Goal: Transaction & Acquisition: Purchase product/service

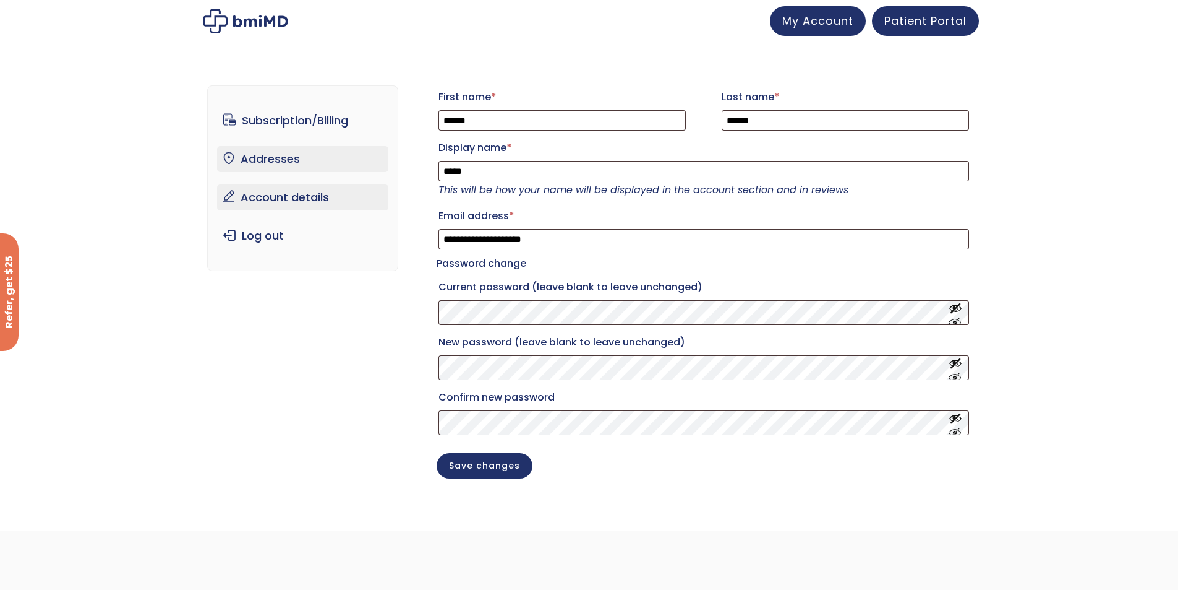
click at [275, 156] on link "Addresses" at bounding box center [302, 159] width 171 height 26
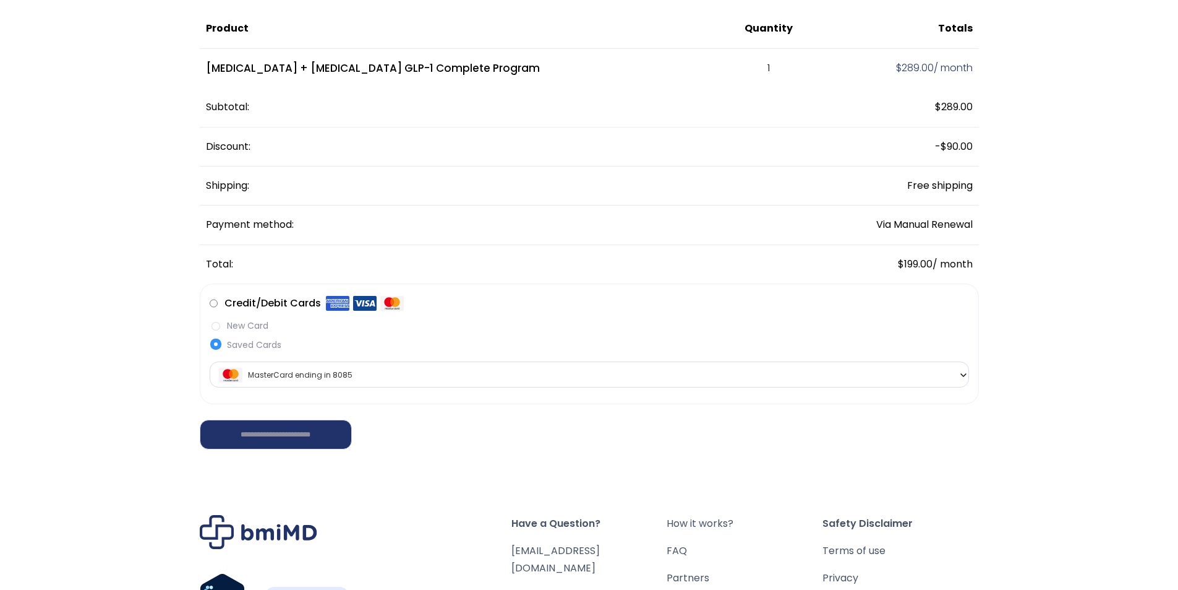
scroll to position [124, 0]
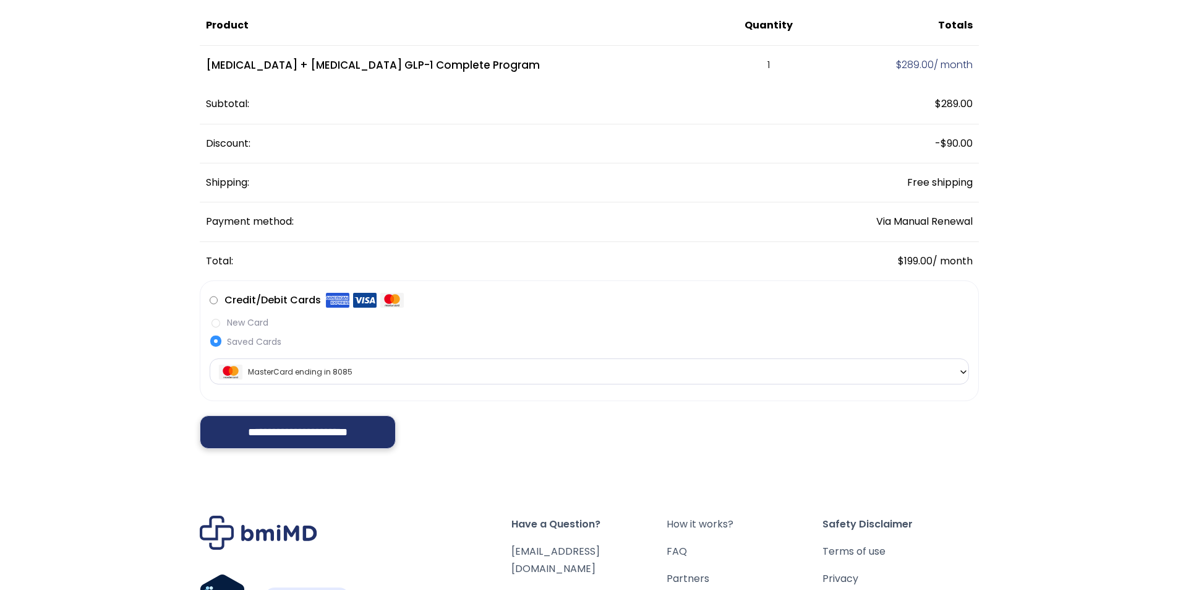
click at [317, 432] on input "**********" at bounding box center [298, 431] width 197 height 33
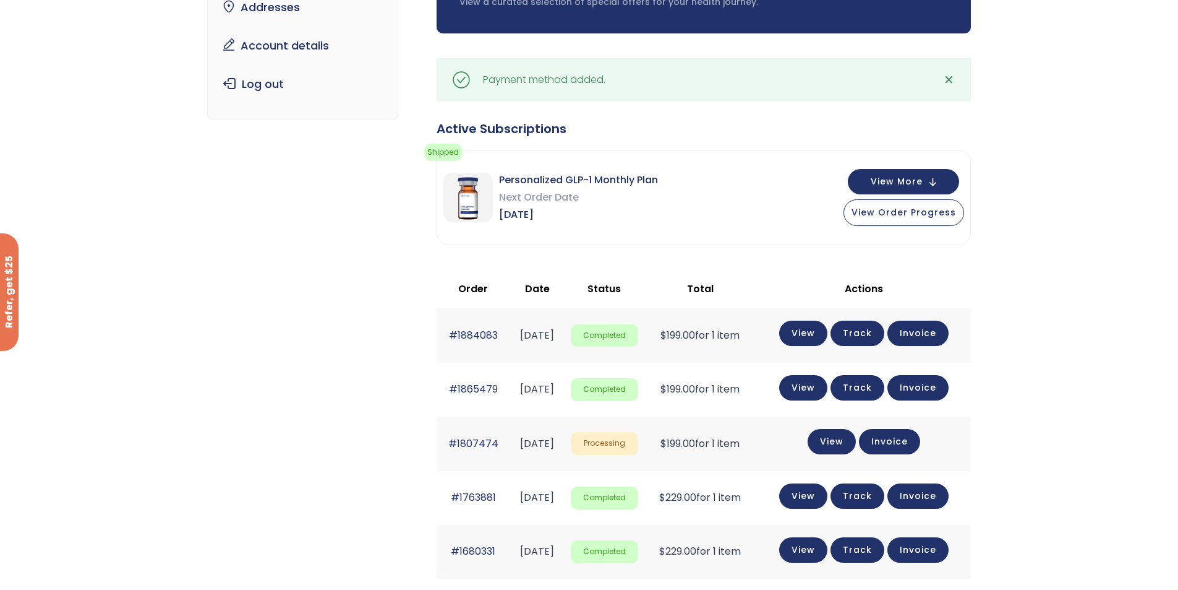
scroll to position [186, 0]
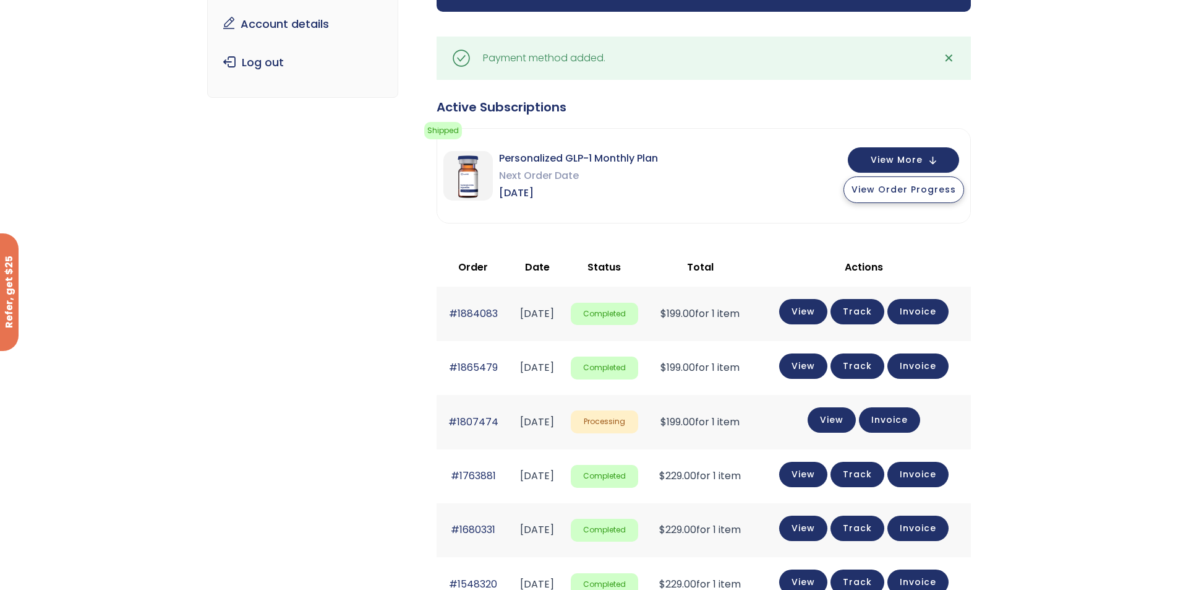
click at [901, 191] on span "View Order Progress" at bounding box center [904, 189] width 105 height 12
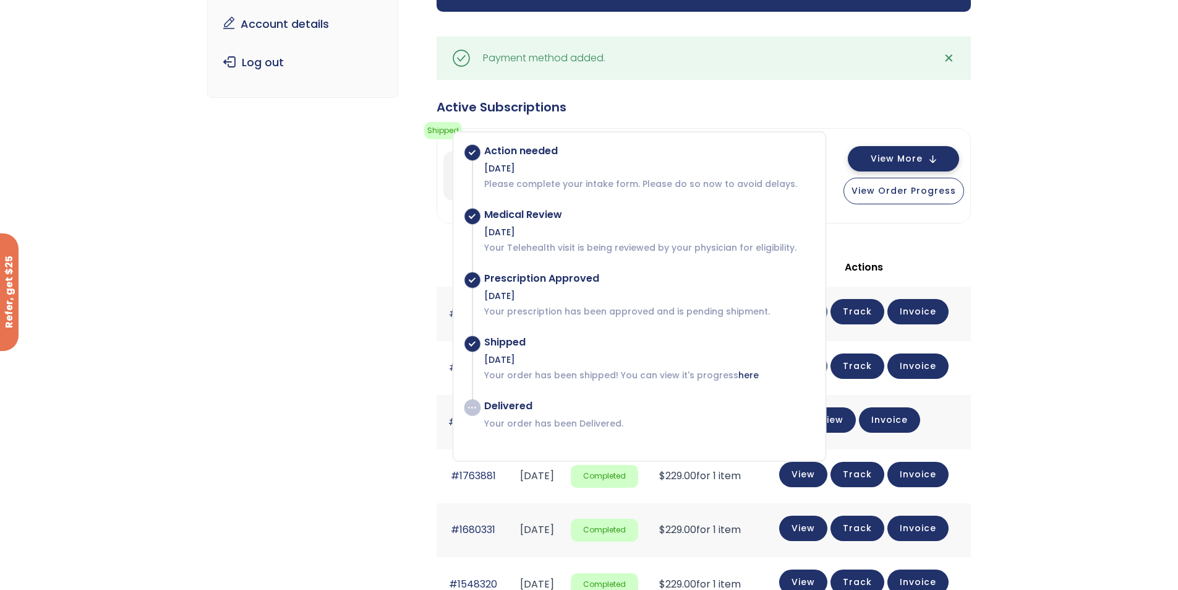
click at [905, 155] on span "View More" at bounding box center [897, 159] width 52 height 8
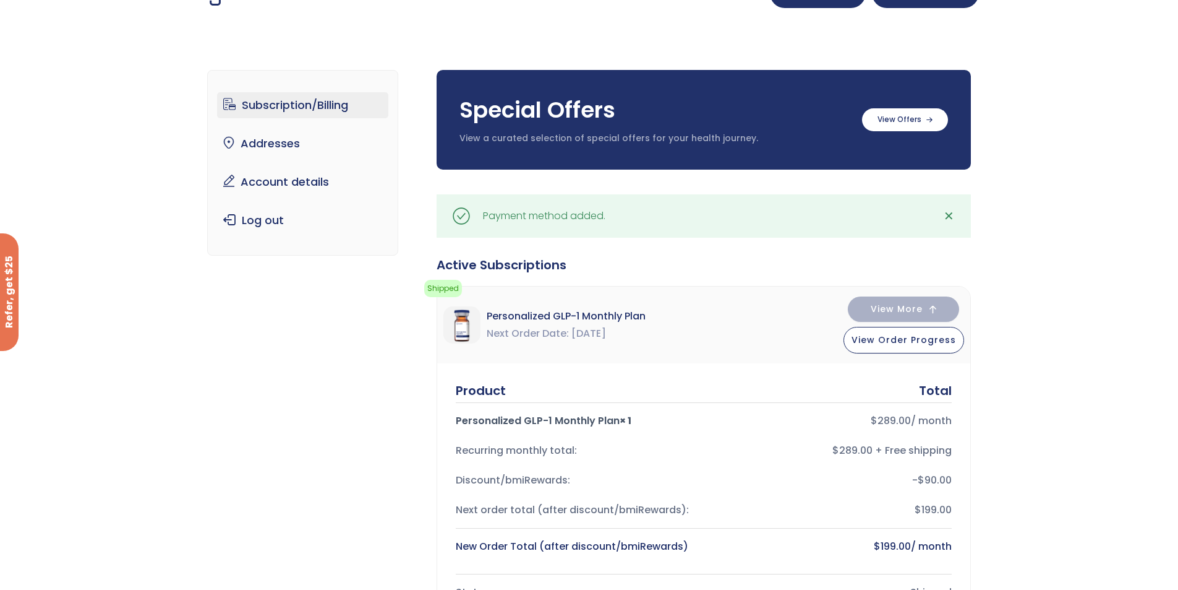
scroll to position [0, 0]
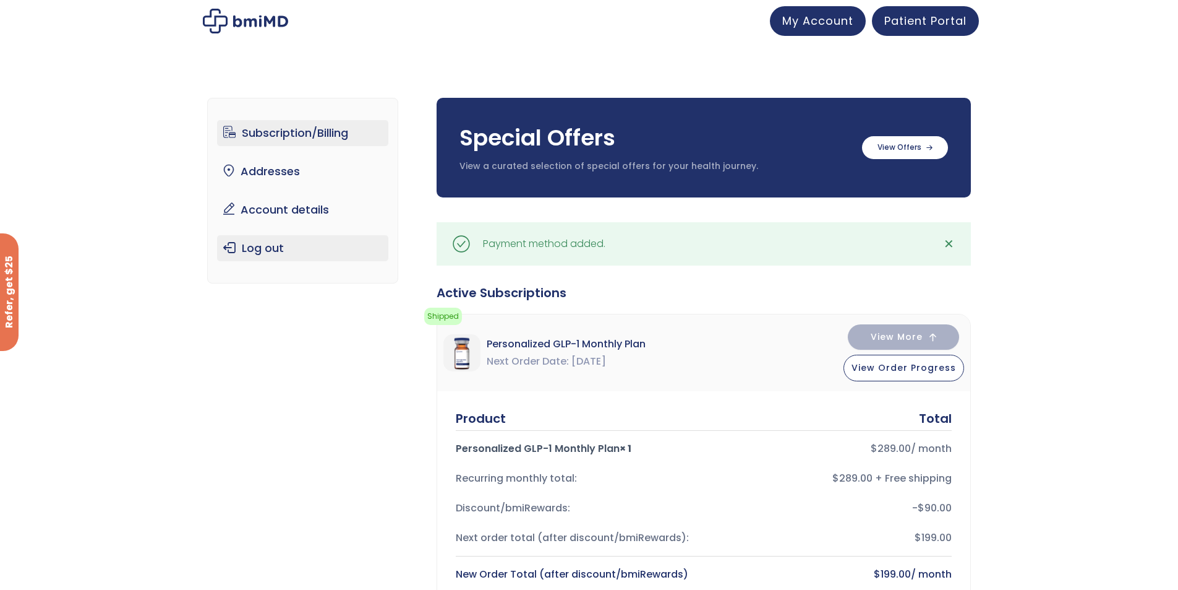
click at [268, 245] on link "Log out" at bounding box center [302, 248] width 171 height 26
